Goal: Task Accomplishment & Management: Manage account settings

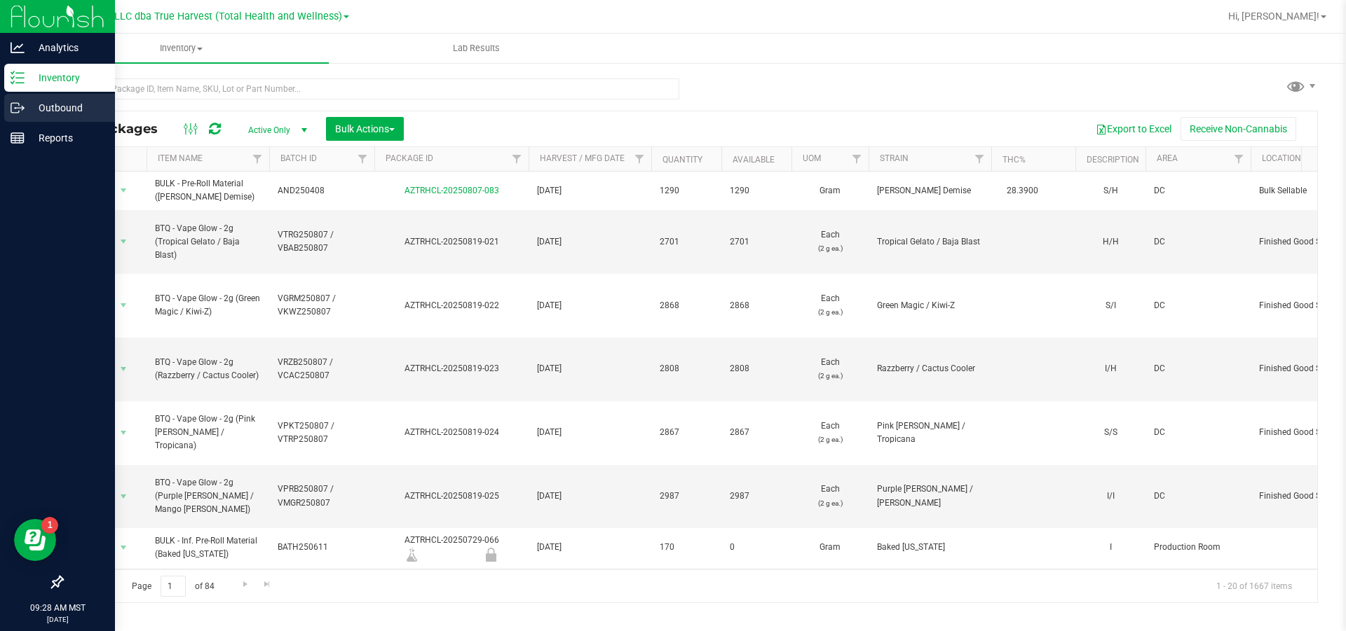
click at [32, 104] on p "Outbound" at bounding box center [67, 108] width 84 height 17
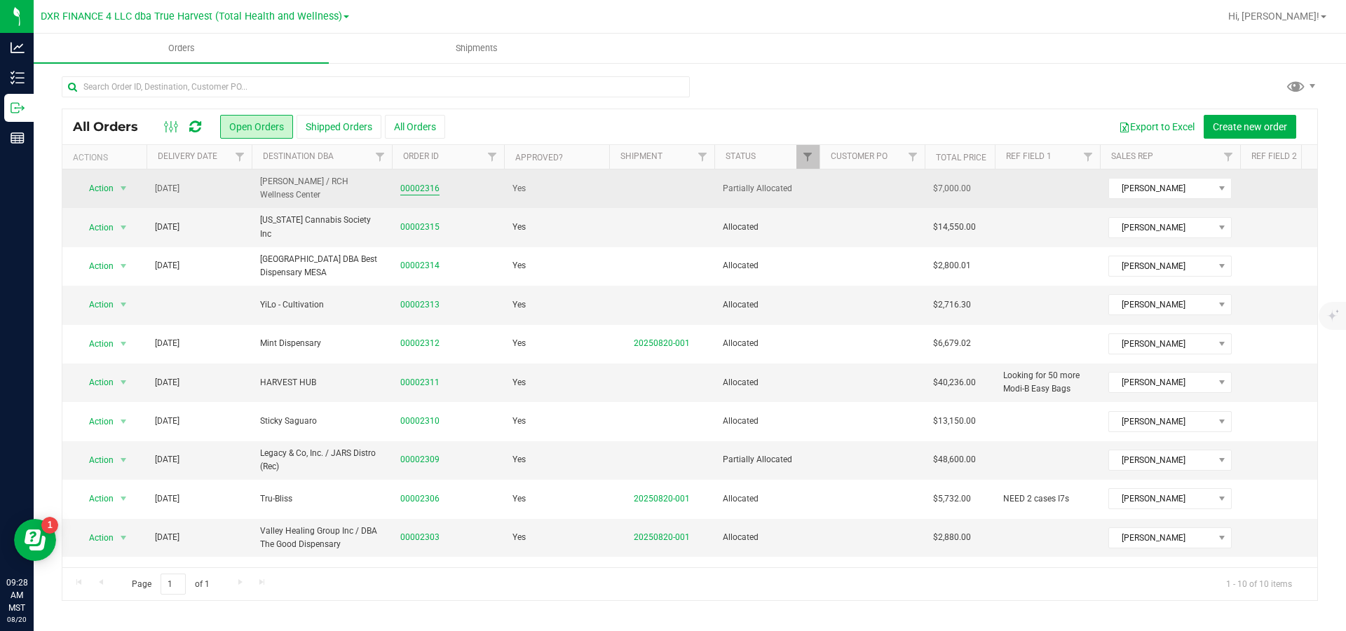
click at [421, 190] on link "00002316" at bounding box center [419, 188] width 39 height 13
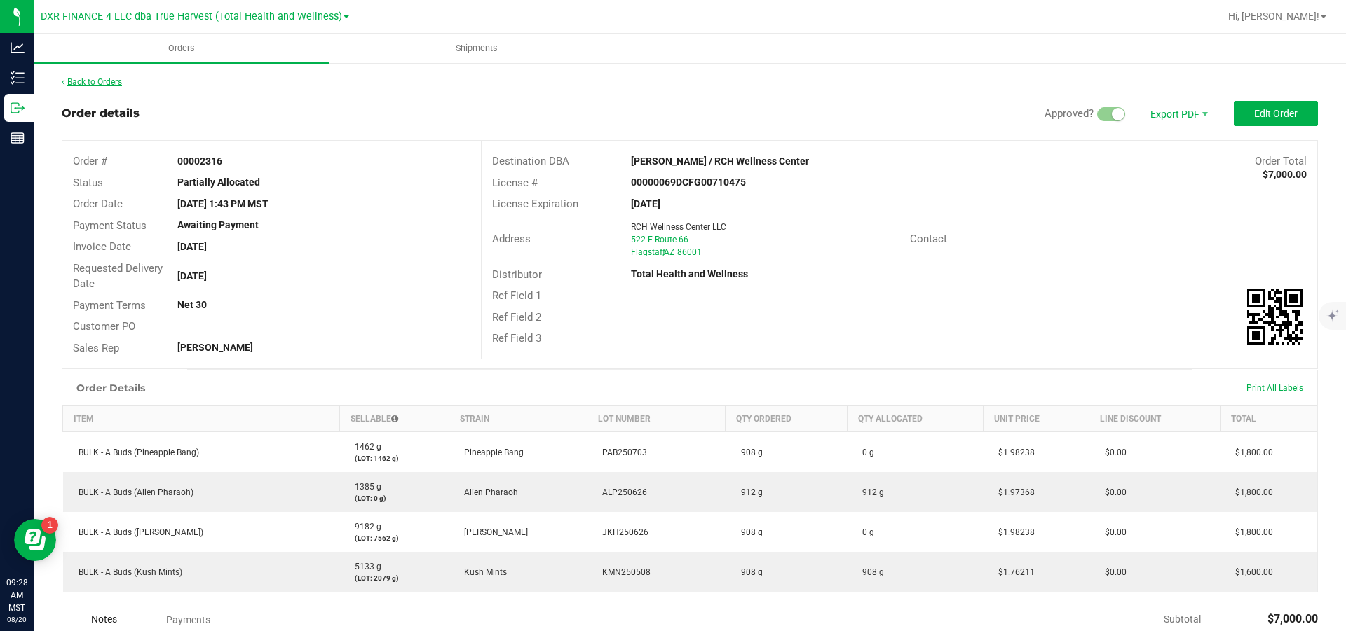
click at [121, 82] on link "Back to Orders" at bounding box center [92, 82] width 60 height 10
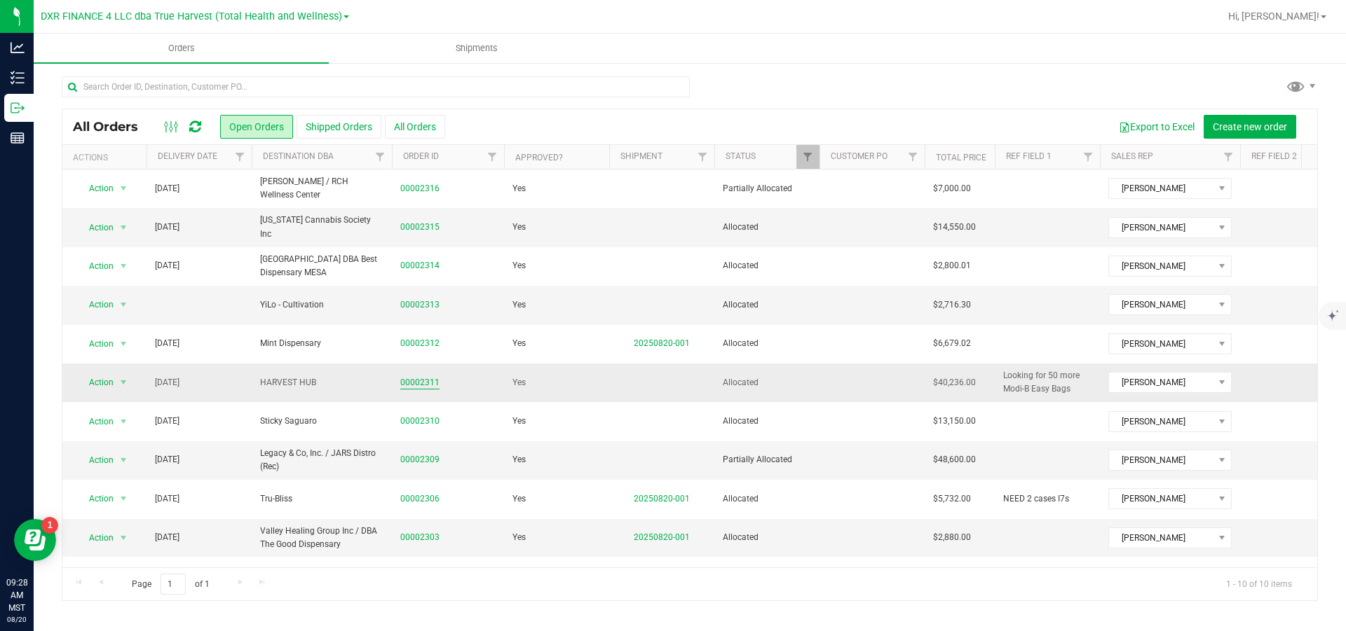
click at [418, 381] on link "00002311" at bounding box center [419, 382] width 39 height 13
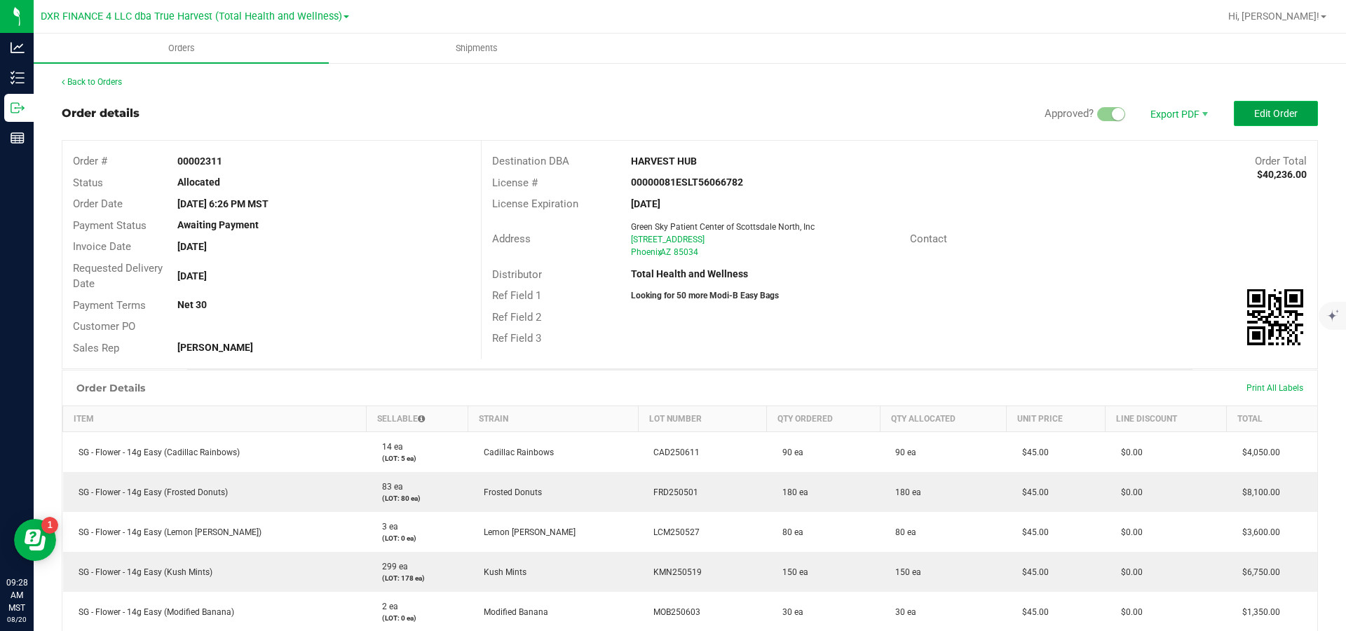
click at [1238, 109] on button "Edit Order" at bounding box center [1276, 113] width 84 height 25
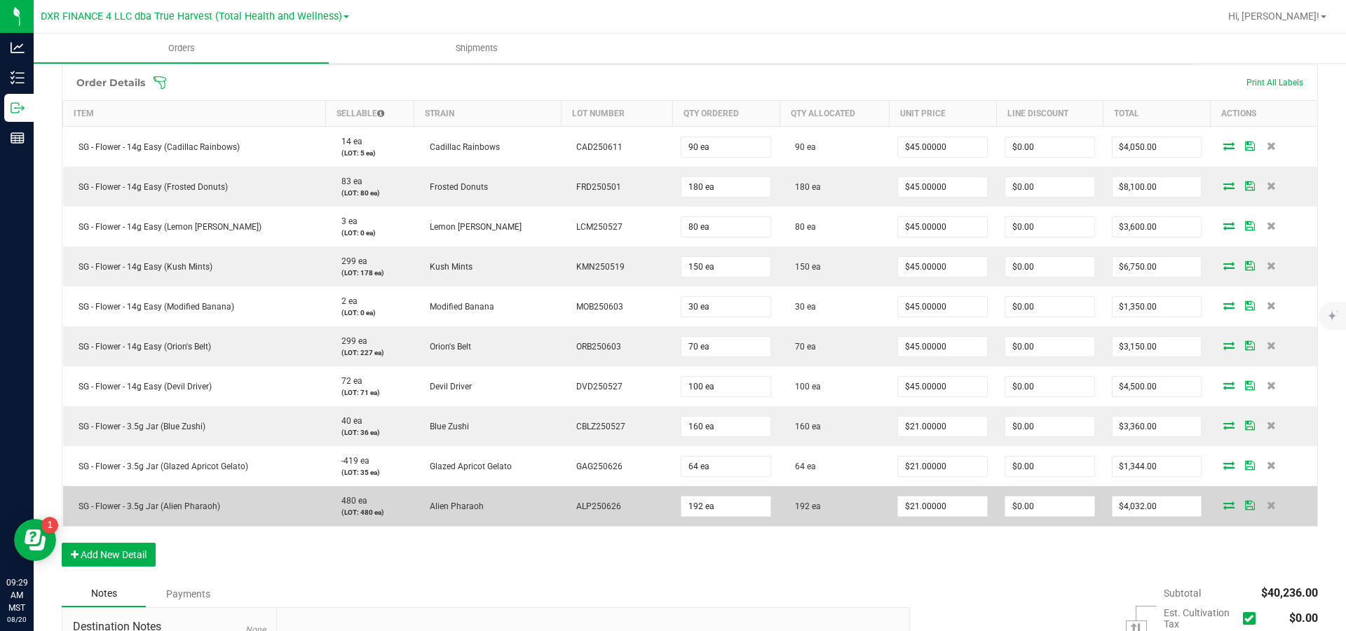
scroll to position [421, 0]
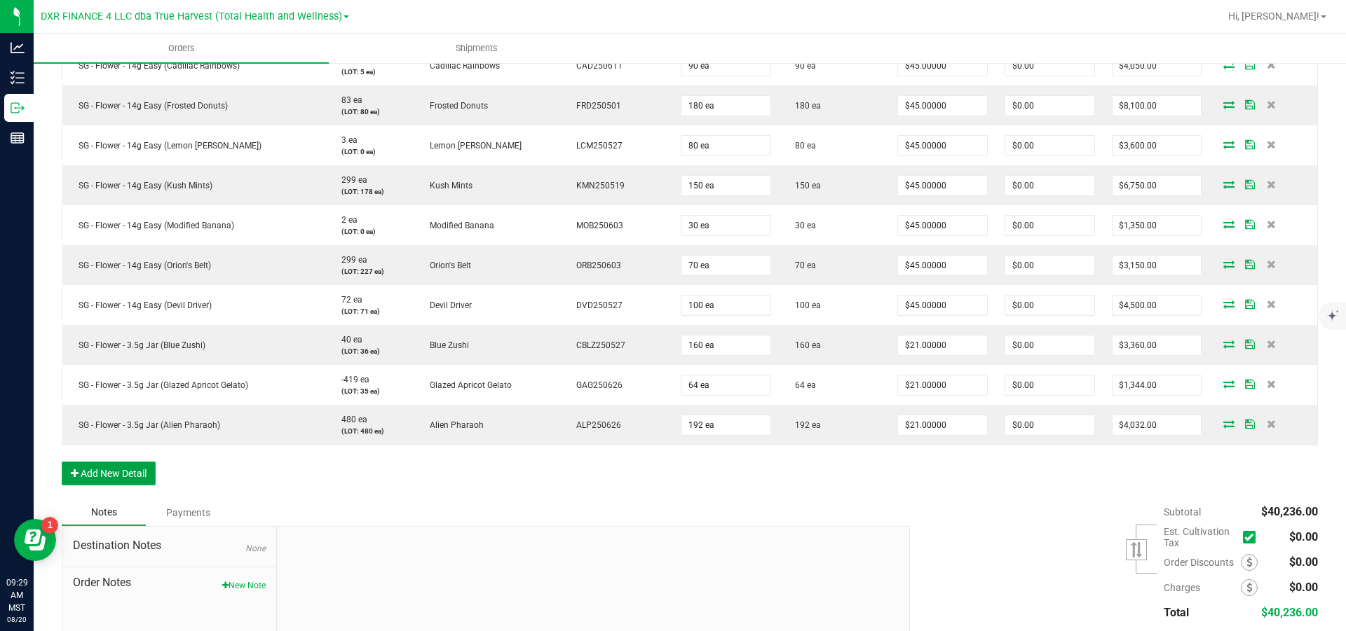
click at [107, 486] on button "Add New Detail" at bounding box center [109, 474] width 94 height 24
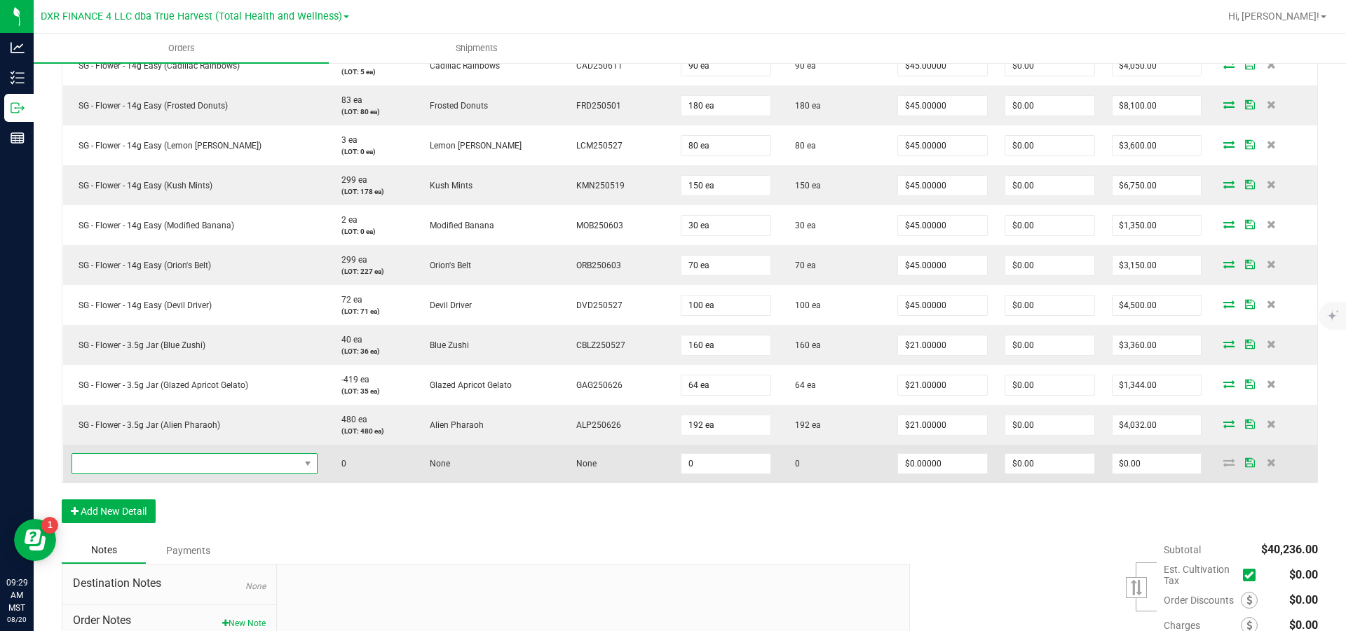
click at [133, 474] on span "NO DATA FOUND" at bounding box center [185, 464] width 227 height 20
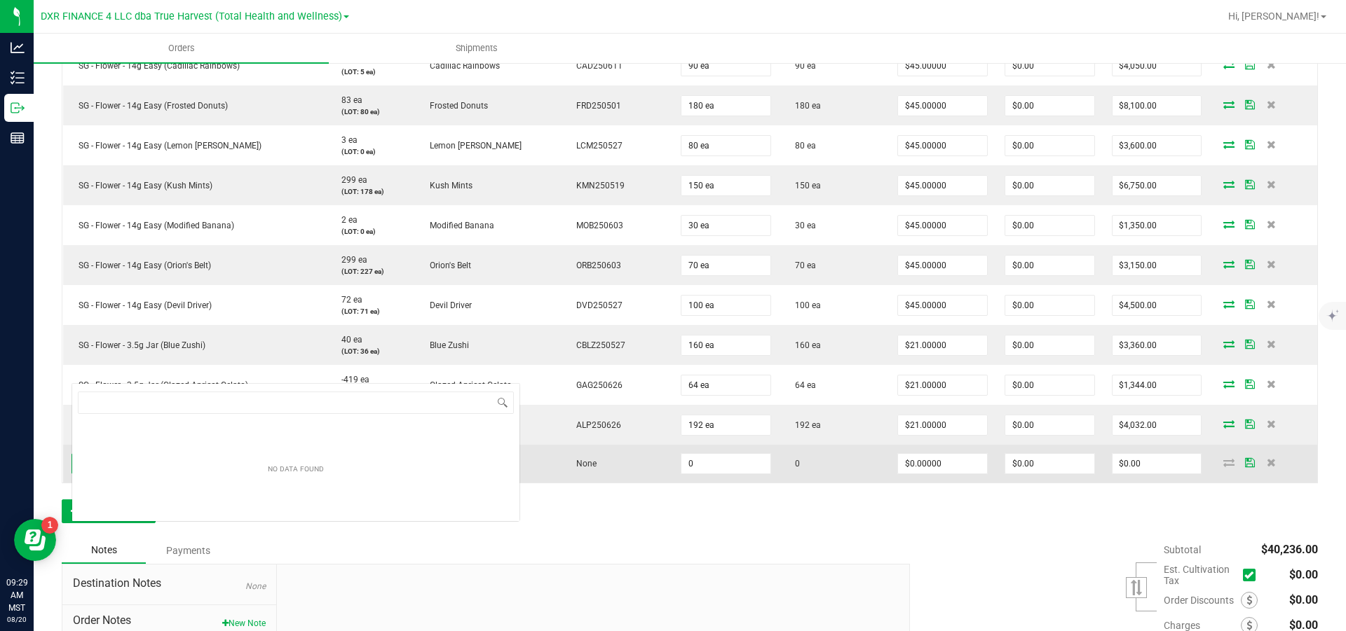
scroll to position [21, 243]
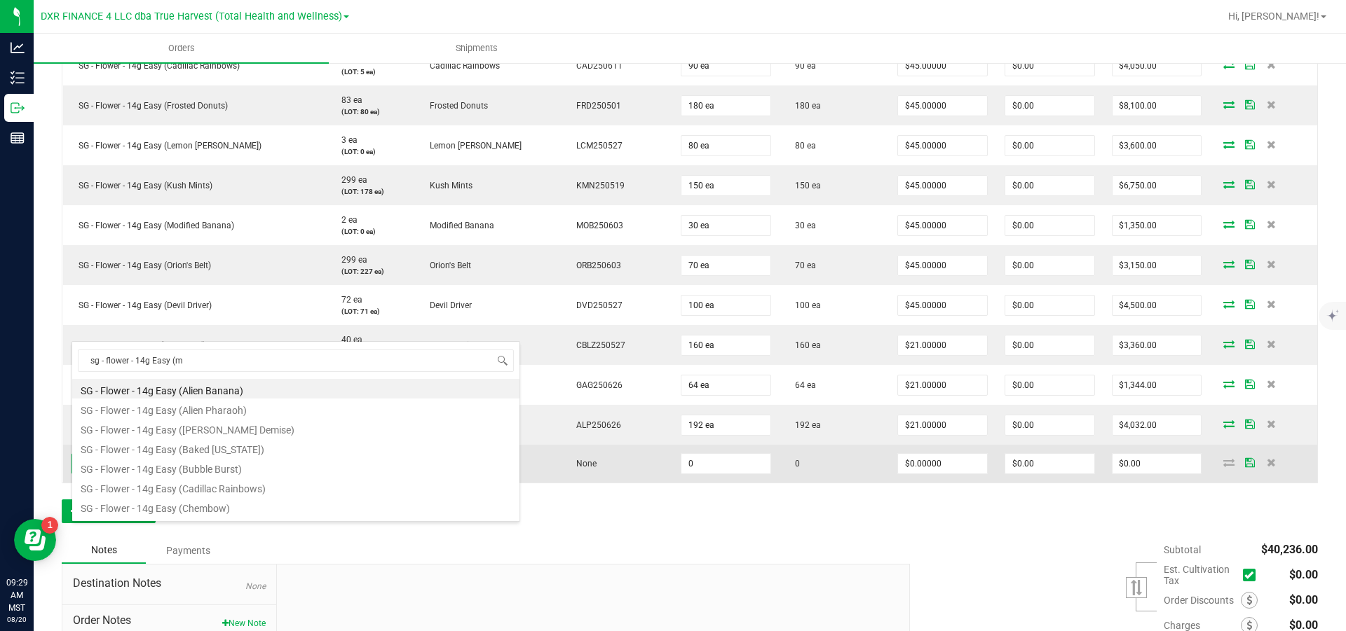
type input "sg - flower - 14g Easy (mo"
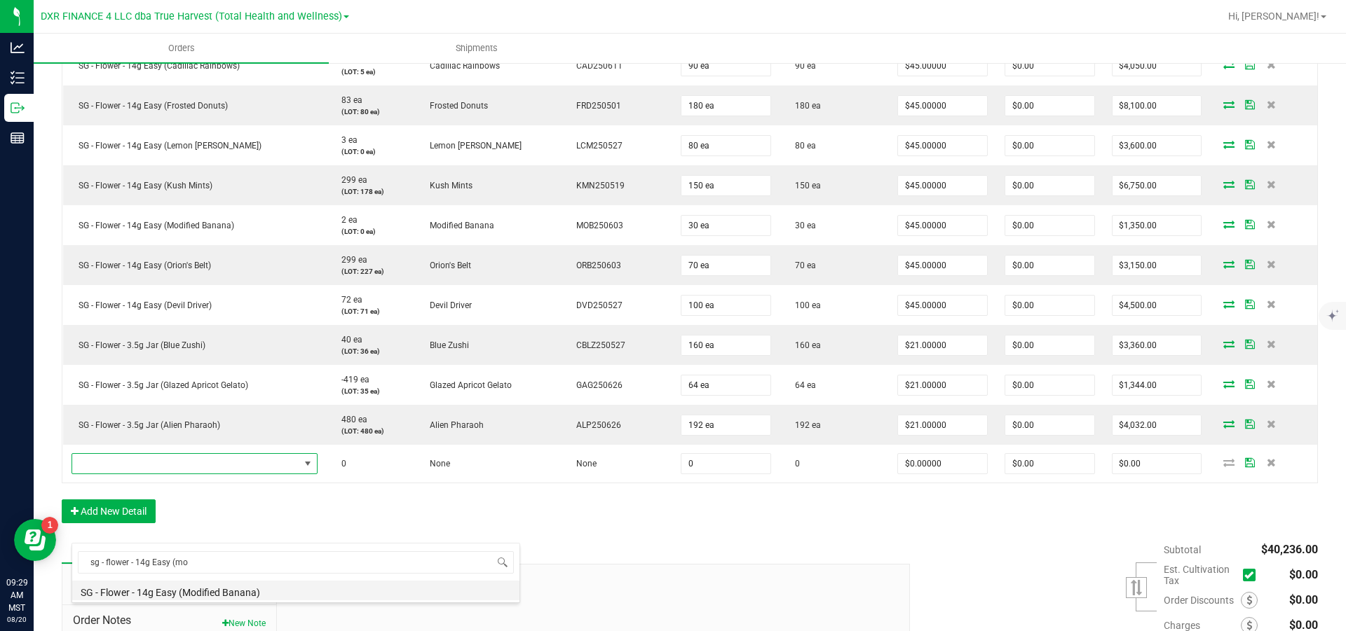
click at [190, 597] on li "SG - Flower - 14g Easy (Modified Banana)" at bounding box center [295, 591] width 447 height 20
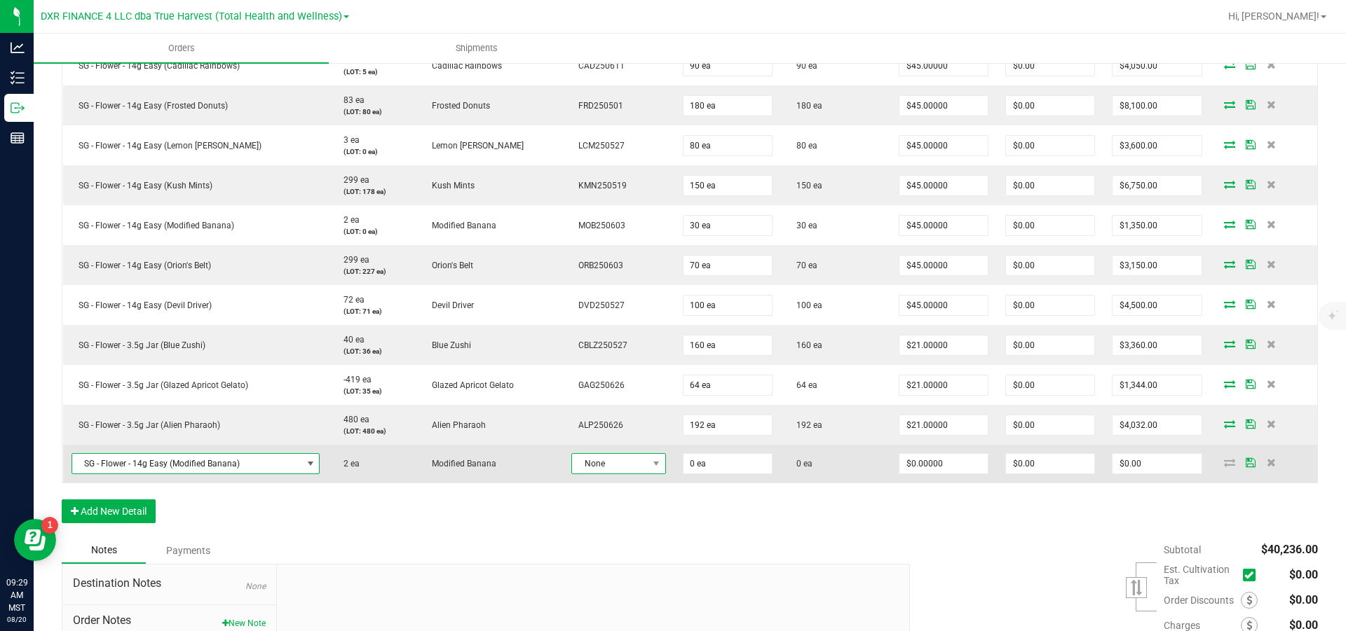
click at [645, 474] on span "None" at bounding box center [610, 464] width 76 height 20
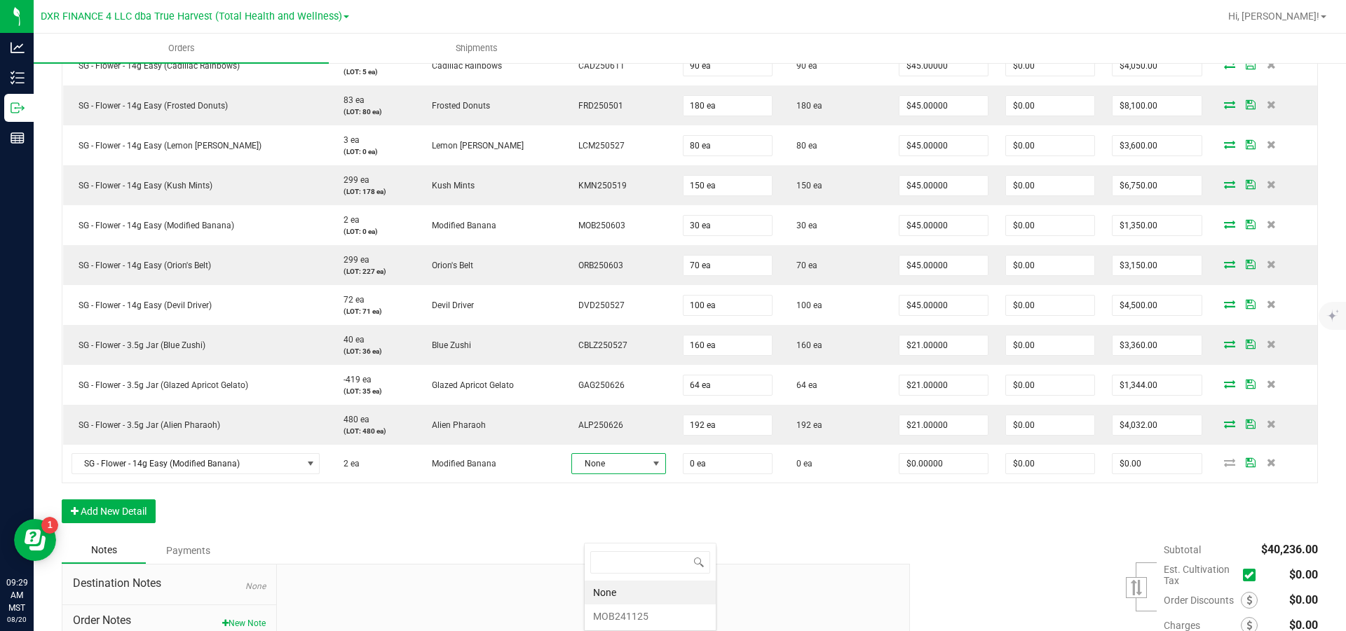
click at [801, 564] on div "Notes Payments" at bounding box center [481, 551] width 838 height 27
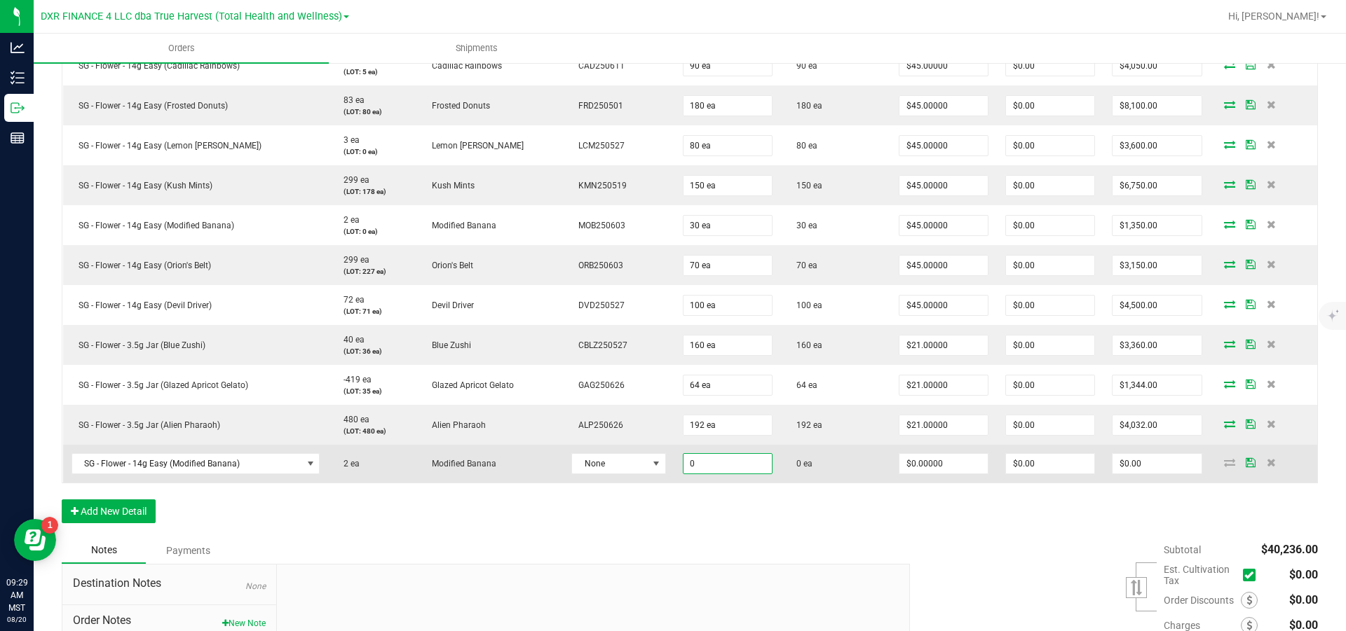
click at [731, 474] on input "0" at bounding box center [727, 464] width 88 height 20
type input "50 ea"
type input "0"
click at [942, 474] on input "0" at bounding box center [943, 464] width 88 height 20
type input "$45.00000"
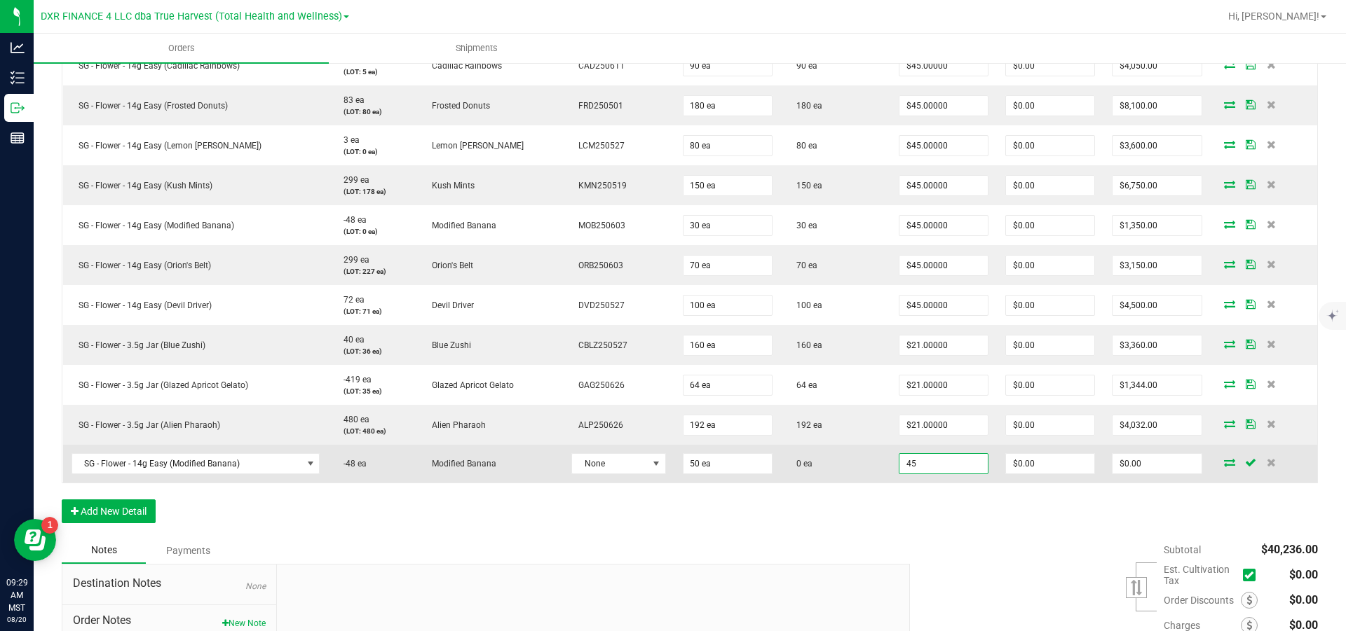
type input "0"
type input "$2,250.00"
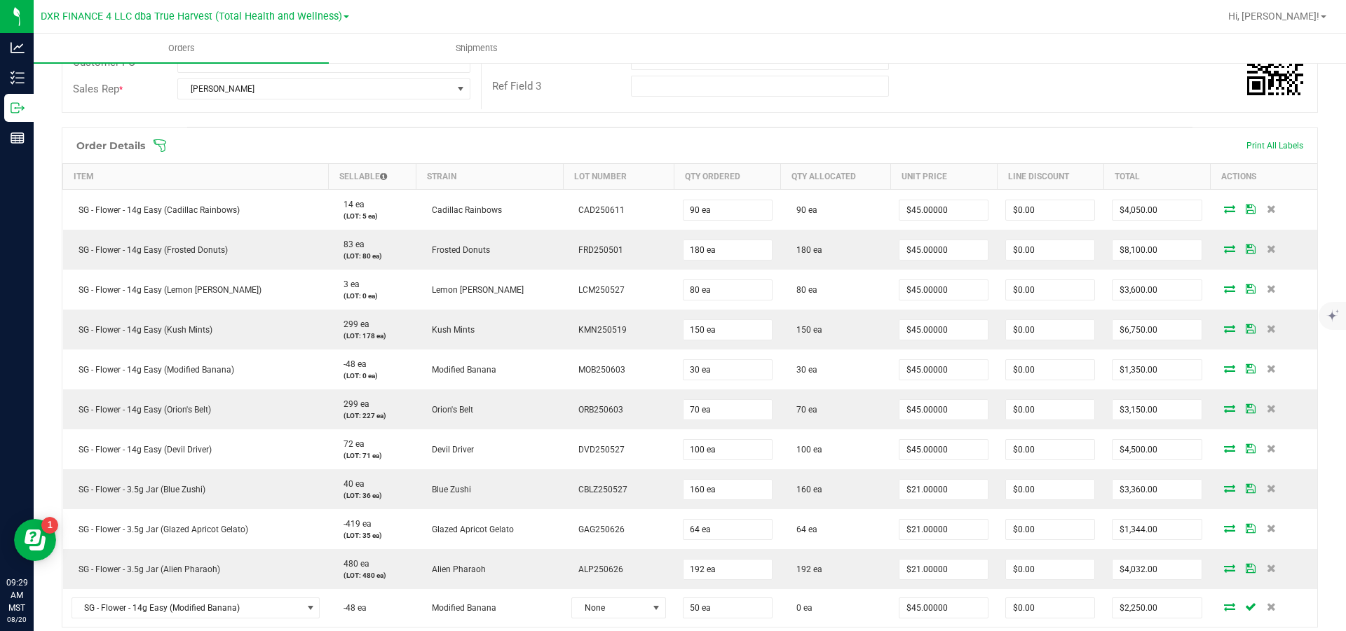
scroll to position [0, 0]
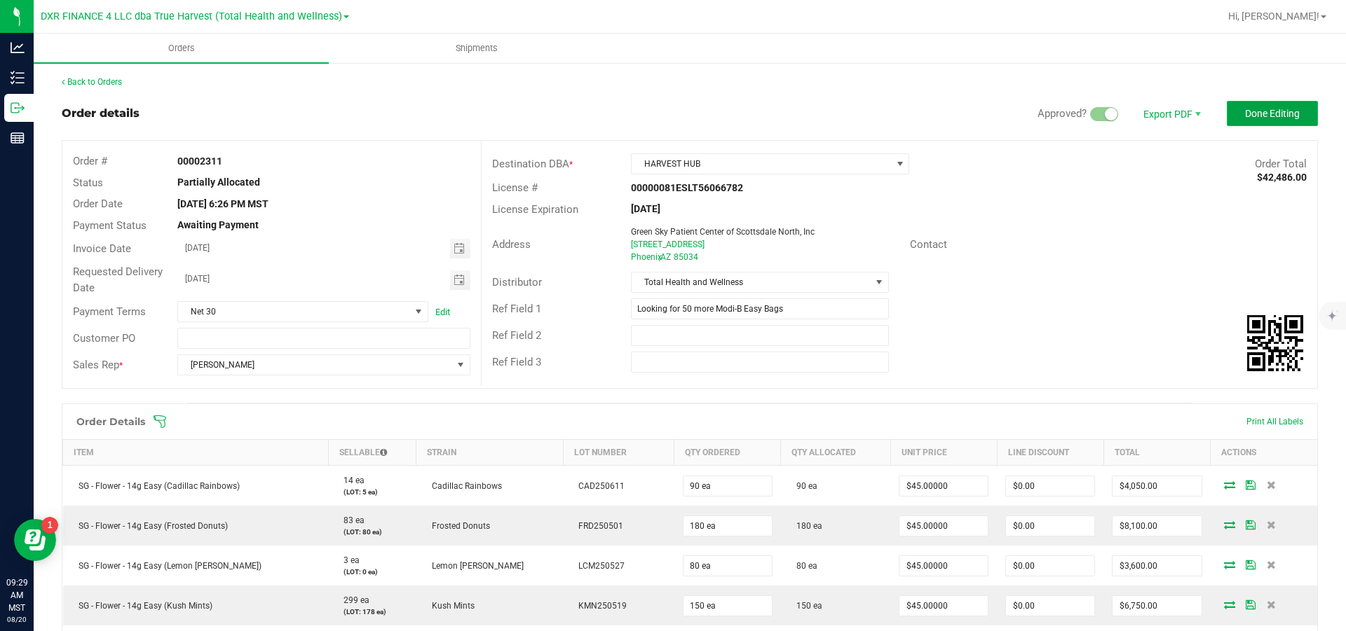
click at [1260, 110] on span "Done Editing" at bounding box center [1272, 113] width 55 height 11
